Goal: Information Seeking & Learning: Learn about a topic

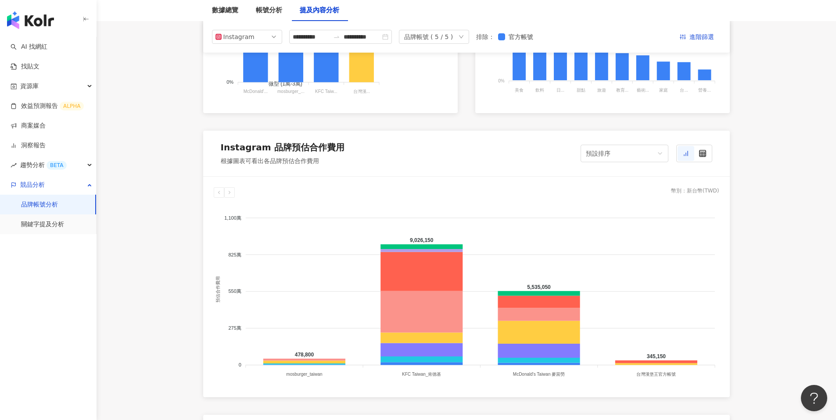
scroll to position [641, 0]
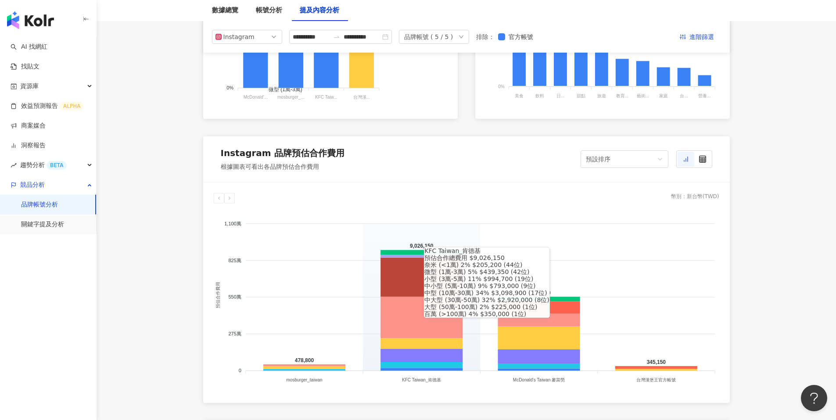
click at [412, 280] on icon at bounding box center [421, 277] width 82 height 39
click at [408, 323] on icon at bounding box center [421, 318] width 82 height 42
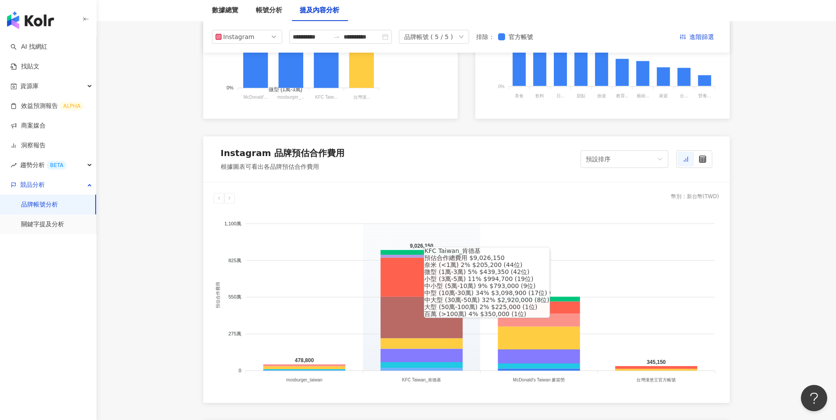
click at [405, 369] on icon at bounding box center [421, 369] width 82 height 3
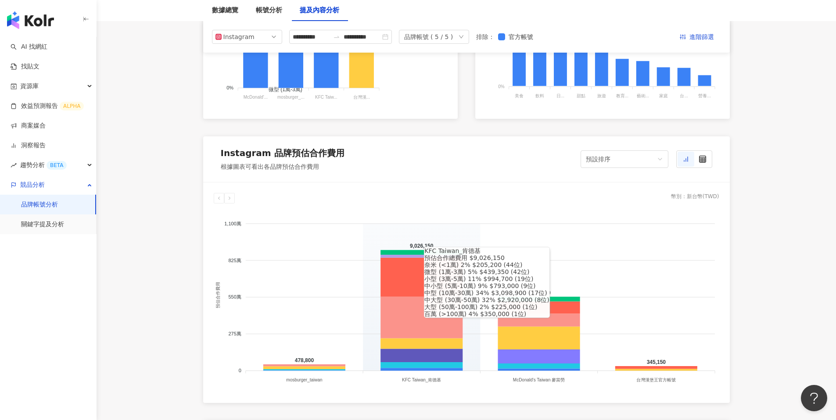
click at [404, 359] on icon at bounding box center [421, 355] width 82 height 13
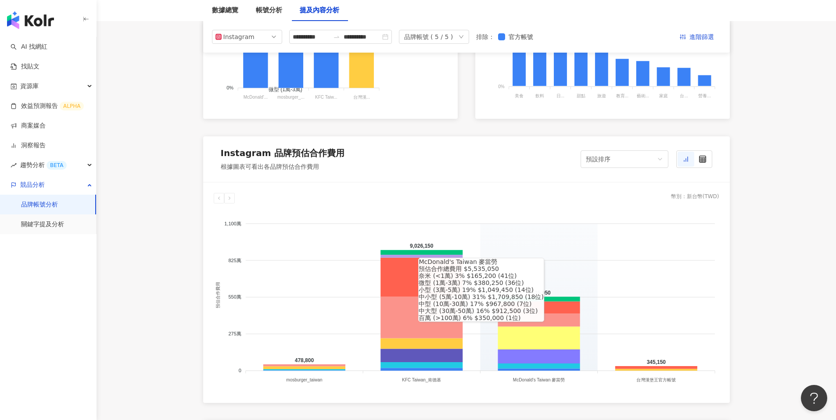
click at [560, 335] on icon at bounding box center [539, 338] width 82 height 23
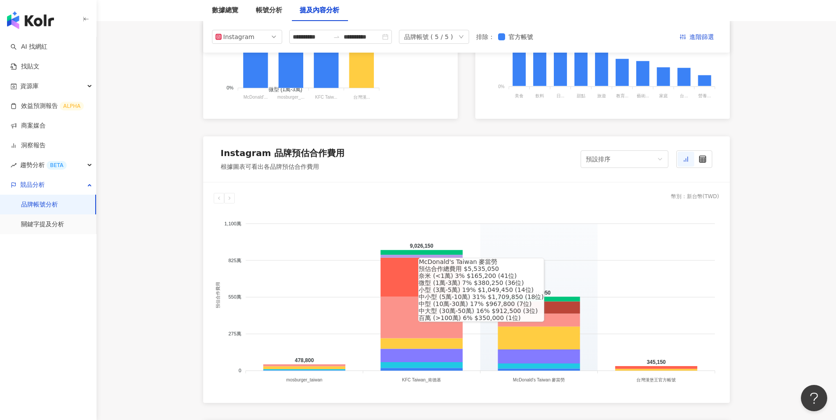
click at [555, 311] on icon at bounding box center [539, 307] width 82 height 12
click at [559, 306] on icon at bounding box center [539, 307] width 82 height 12
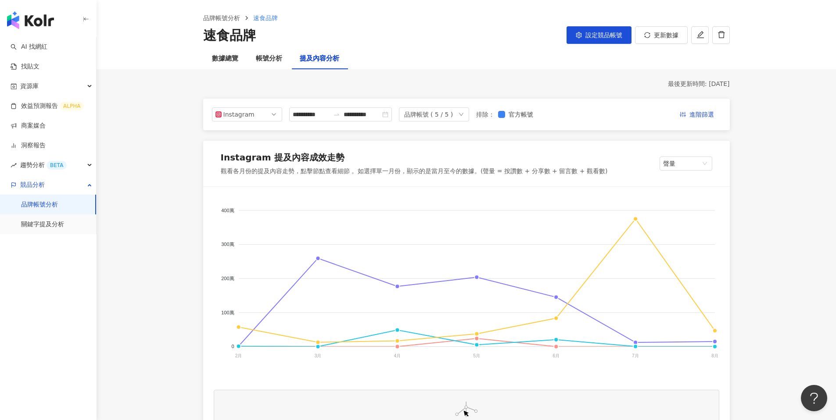
scroll to position [0, 0]
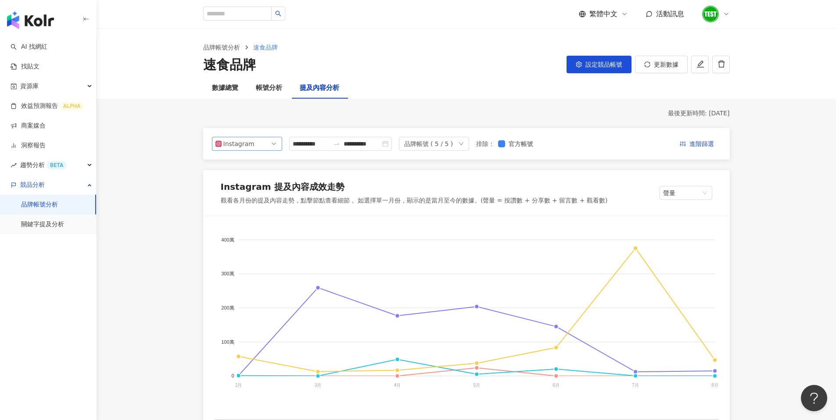
click at [256, 140] on span "Instagram" at bounding box center [246, 143] width 63 height 13
click at [244, 95] on div "數據總覽" at bounding box center [225, 88] width 44 height 21
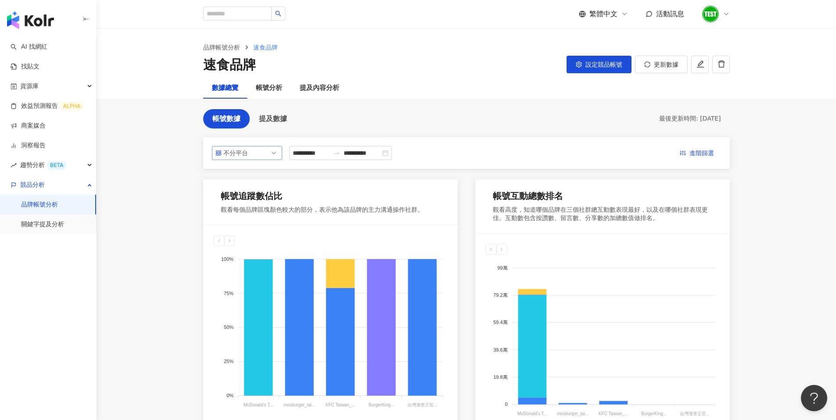
click at [233, 158] on div "不分平台" at bounding box center [237, 153] width 29 height 13
click at [179, 163] on main "**********" at bounding box center [466, 395] width 739 height 732
